Goal: Browse casually

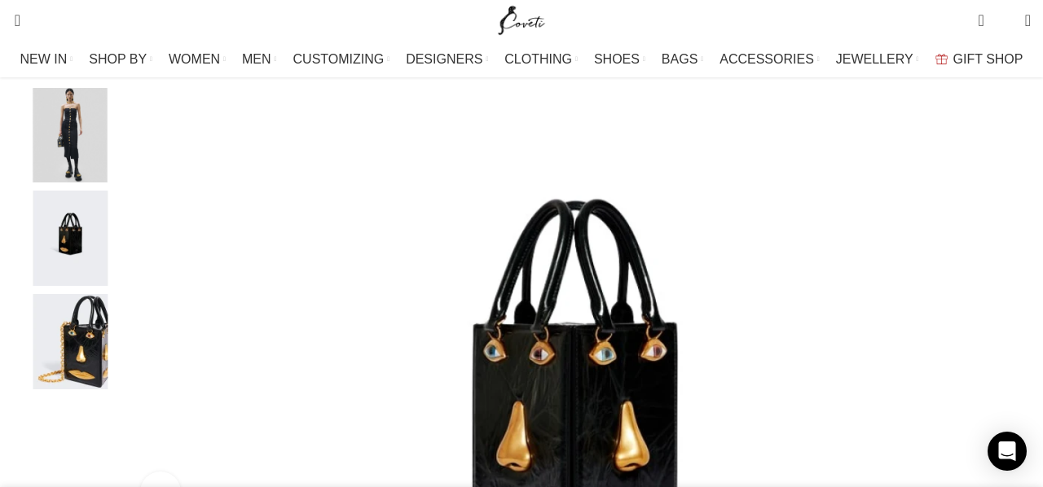
scroll to position [320, 0]
click at [87, 240] on img "3 / 4" at bounding box center [69, 237] width 99 height 95
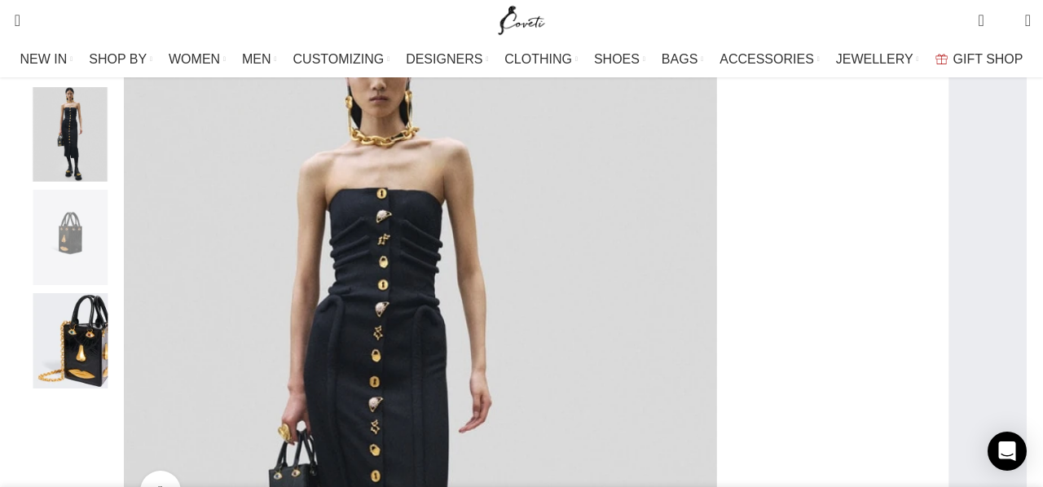
scroll to position [0, 686]
click at [103, 373] on img "4 / 4" at bounding box center [69, 340] width 99 height 95
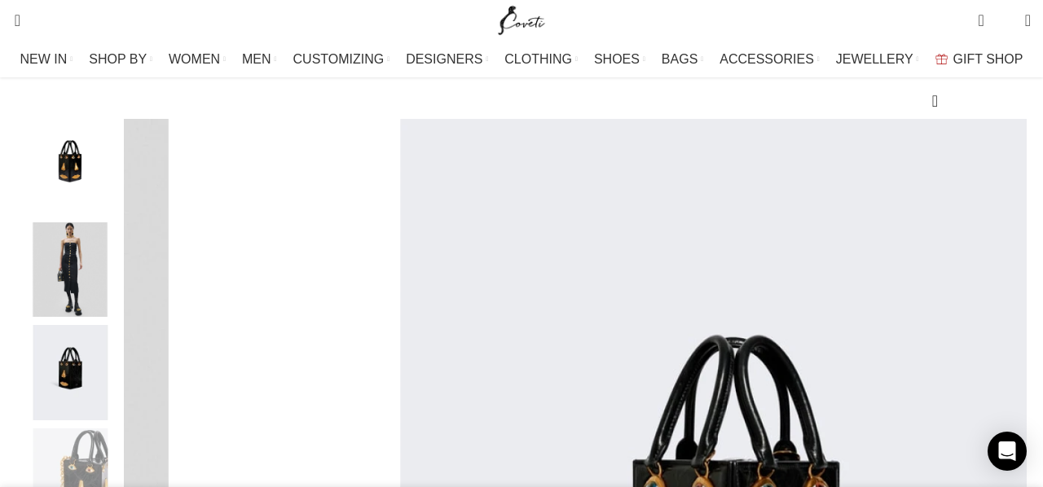
scroll to position [182, 0]
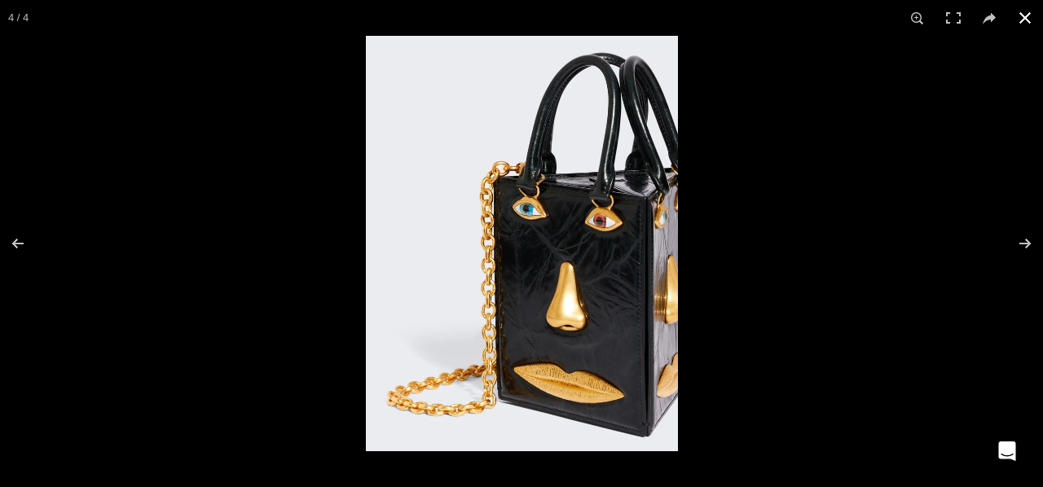
click at [1026, 19] on button at bounding box center [1025, 18] width 36 height 36
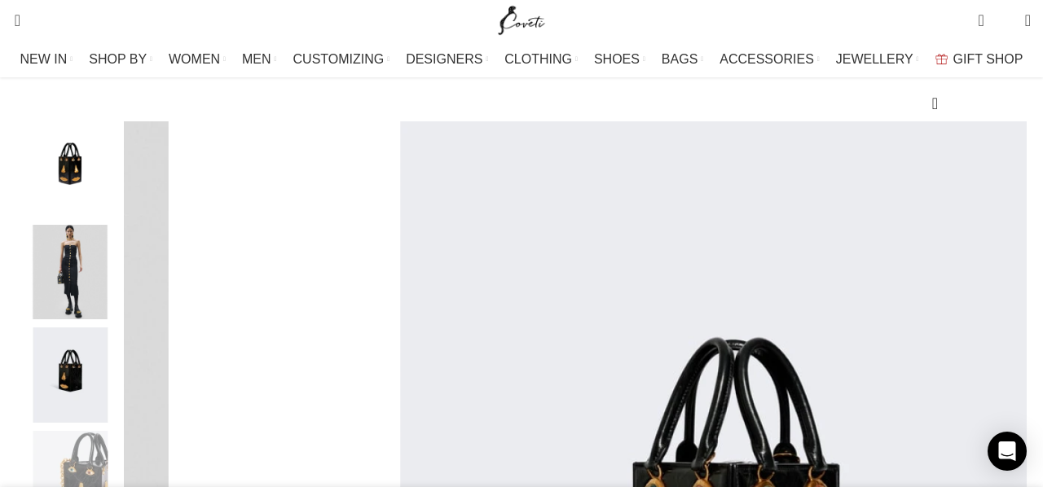
scroll to position [0, 857]
click at [99, 296] on img "2 / 4" at bounding box center [69, 272] width 99 height 95
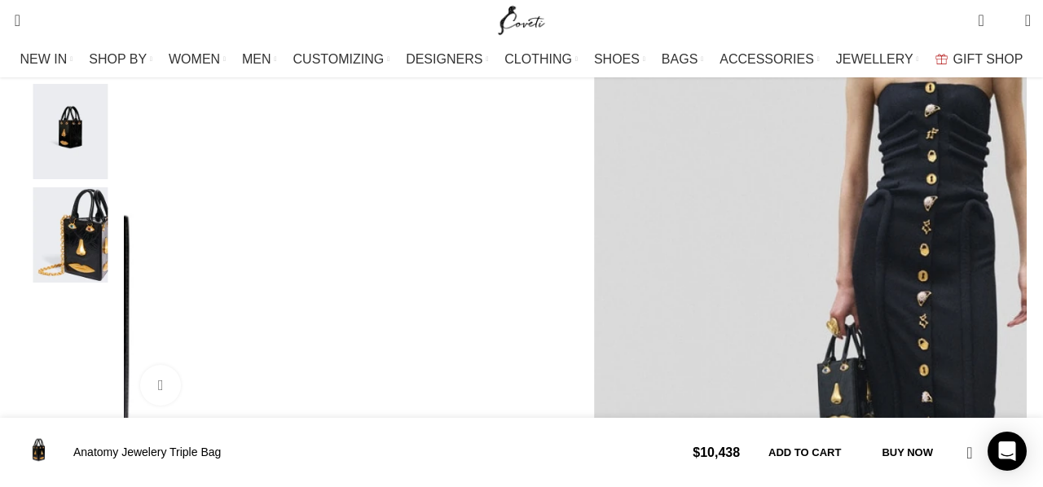
scroll to position [420, 0]
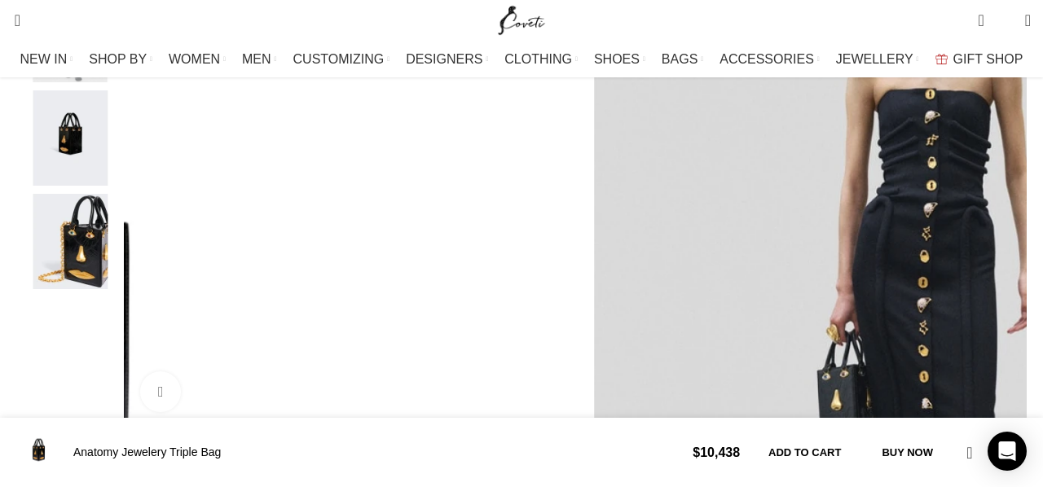
click at [105, 162] on img "3 / 4" at bounding box center [69, 137] width 99 height 95
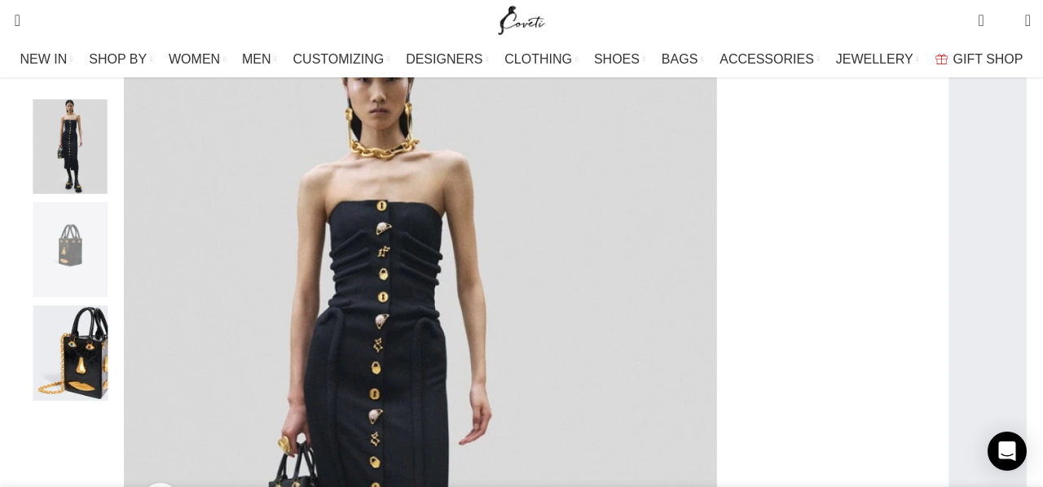
scroll to position [307, 0]
click at [1006, 288] on div "Next slide" at bounding box center [1026, 267] width 41 height 41
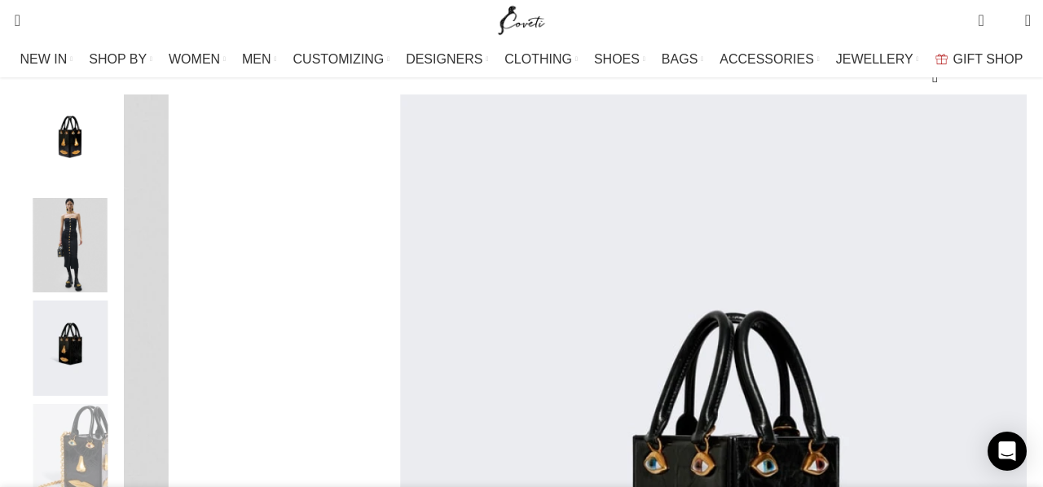
scroll to position [180, 0]
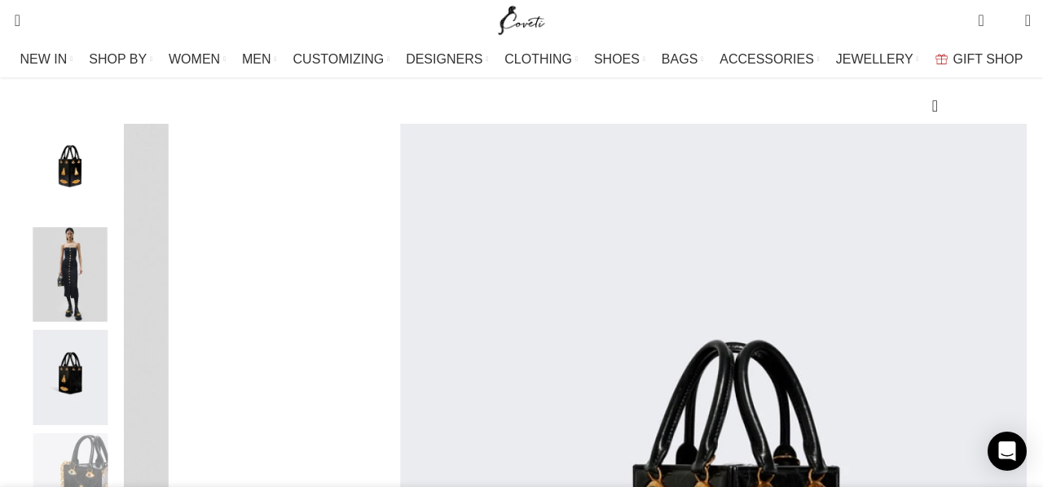
click at [73, 191] on img "1 / 4" at bounding box center [69, 171] width 99 height 95
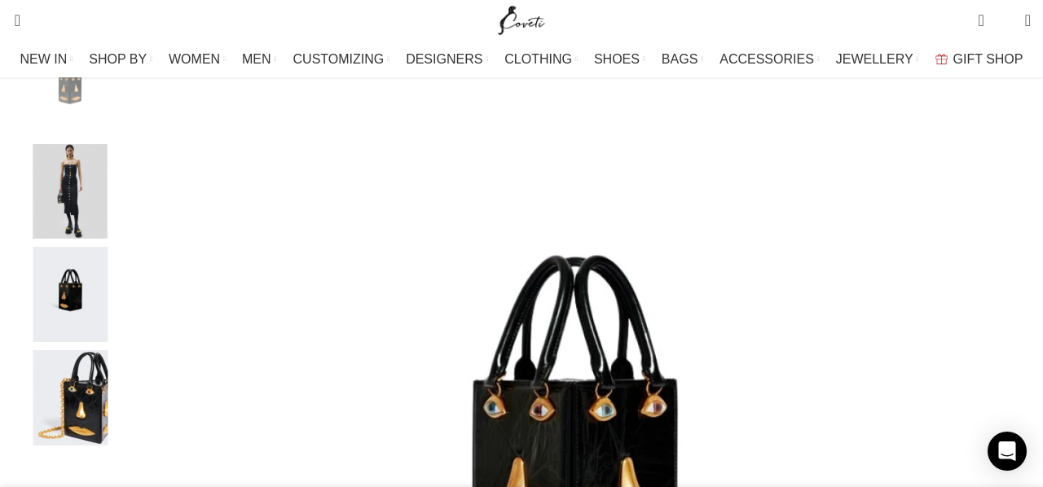
scroll to position [261, 0]
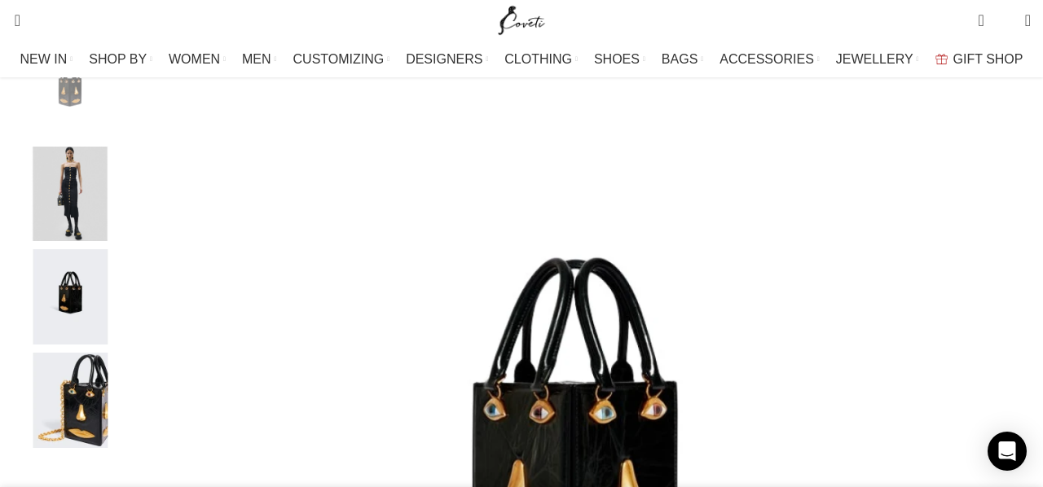
click at [435, 243] on img "1 / 4" at bounding box center [575, 490] width 894 height 894
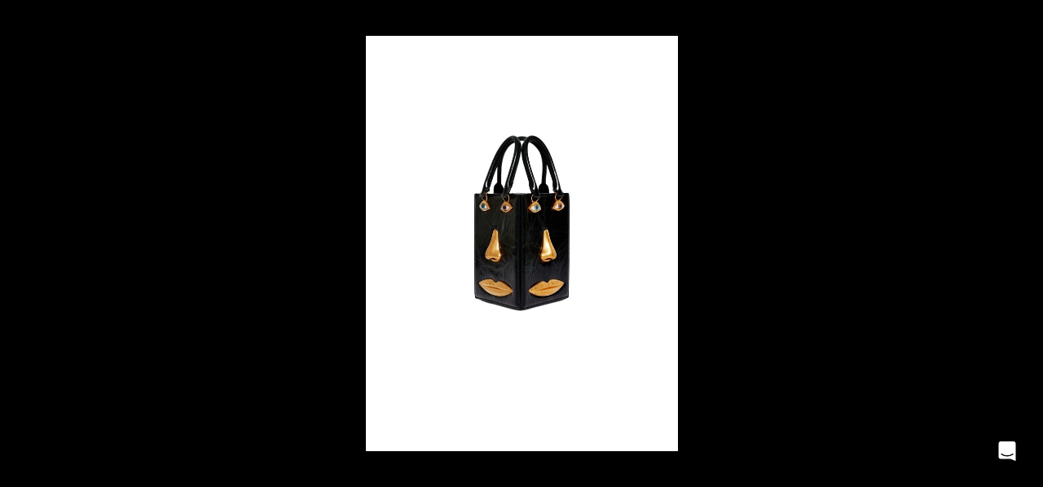
scroll to position [0, 857]
click at [1027, 22] on button at bounding box center [1025, 18] width 36 height 36
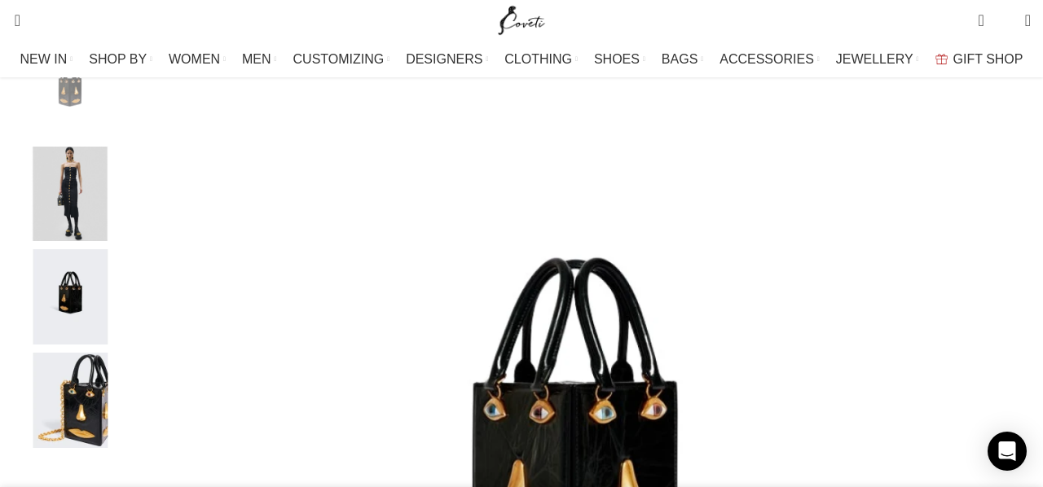
click at [102, 314] on img "3 / 4" at bounding box center [69, 296] width 99 height 95
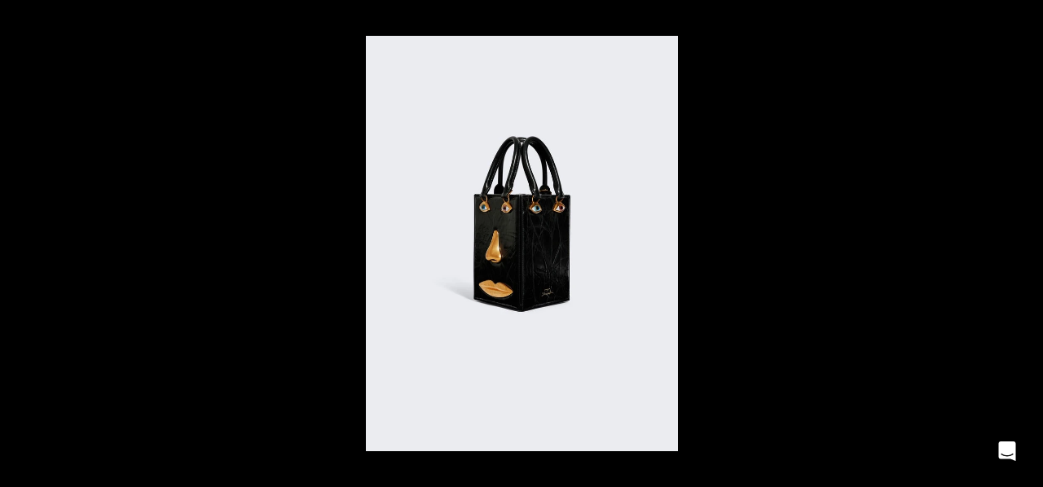
scroll to position [0, 1200]
click at [731, 169] on div at bounding box center [887, 279] width 1043 height 487
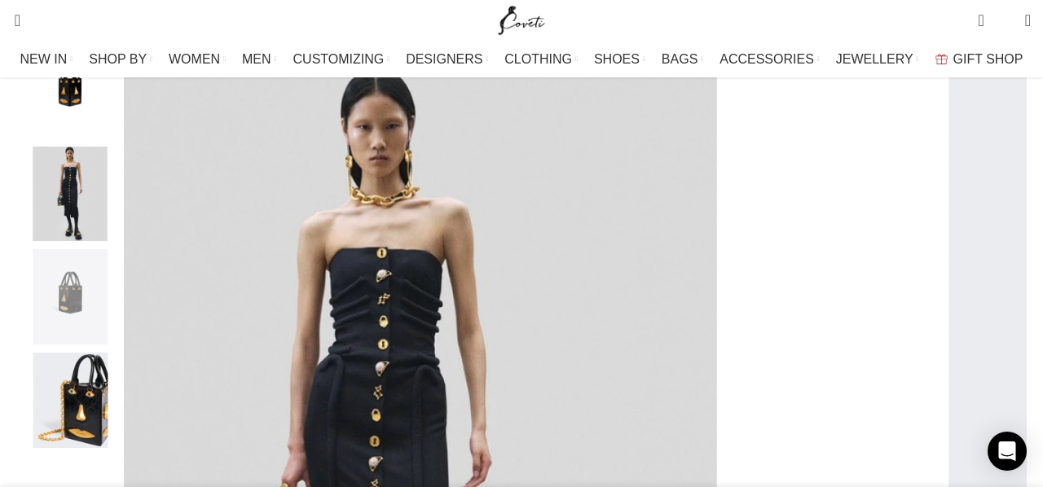
click at [102, 217] on img "2 / 4" at bounding box center [69, 194] width 99 height 95
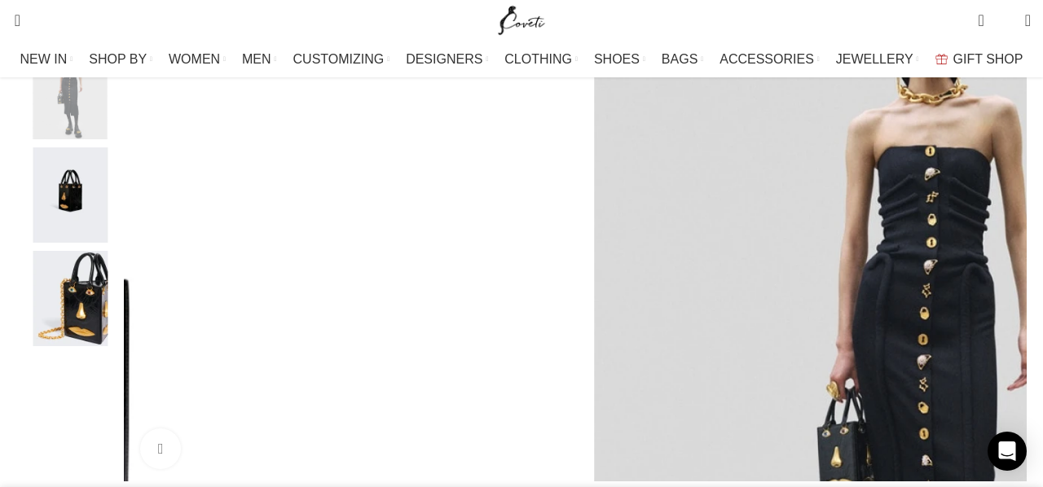
scroll to position [0, 1715]
